Goal: Task Accomplishment & Management: Manage account settings

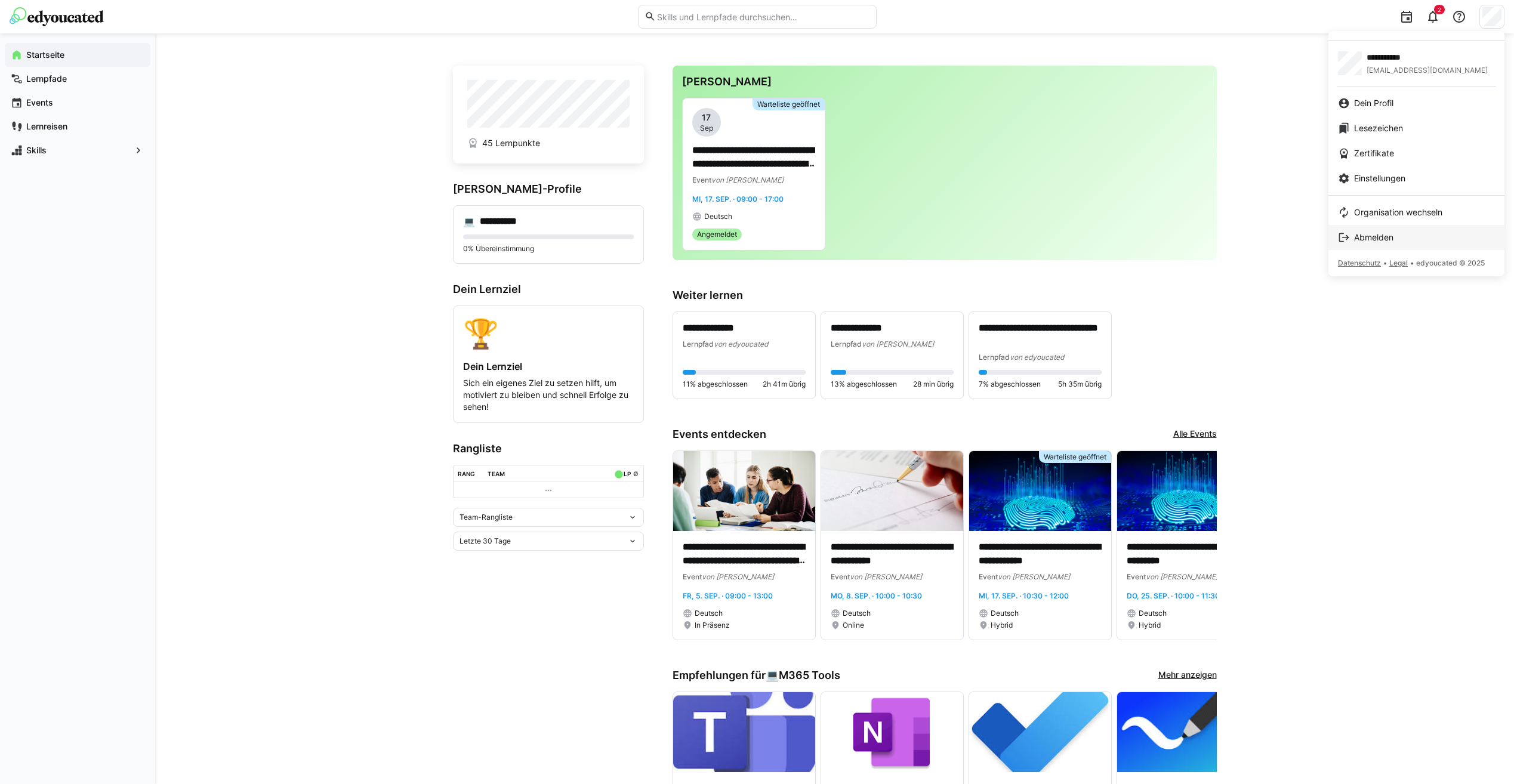
click at [1399, 236] on div "Abmelden" at bounding box center [1416, 237] width 157 height 12
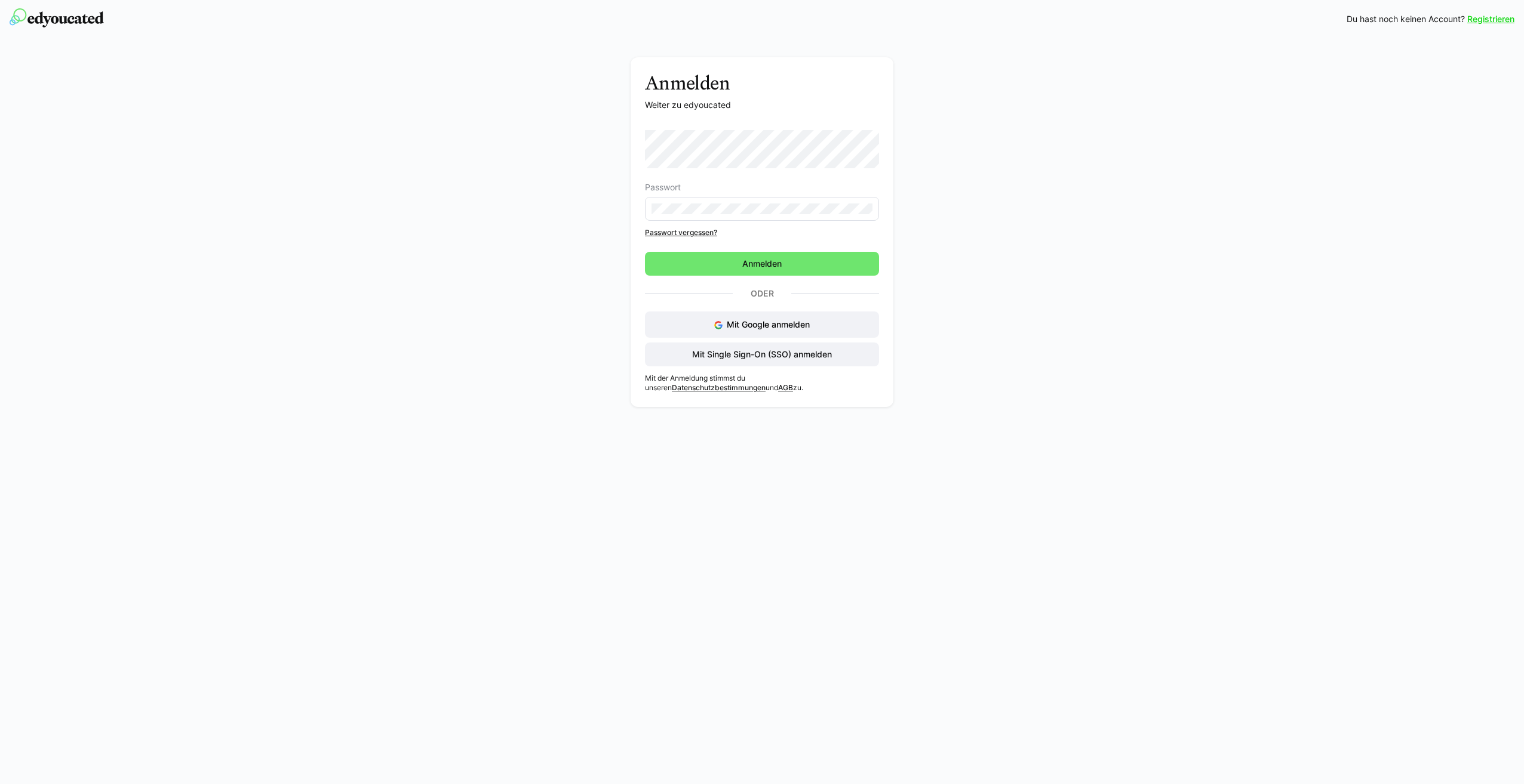
click at [1167, 363] on div "Anmelden Weiter zu edyoucated Passwort Passwort vergessen? Anmelden Oder Mit Go…" at bounding box center [762, 225] width 1524 height 375
click at [752, 256] on span "Anmelden" at bounding box center [762, 263] width 234 height 24
